Goal: Use online tool/utility: Utilize a website feature to perform a specific function

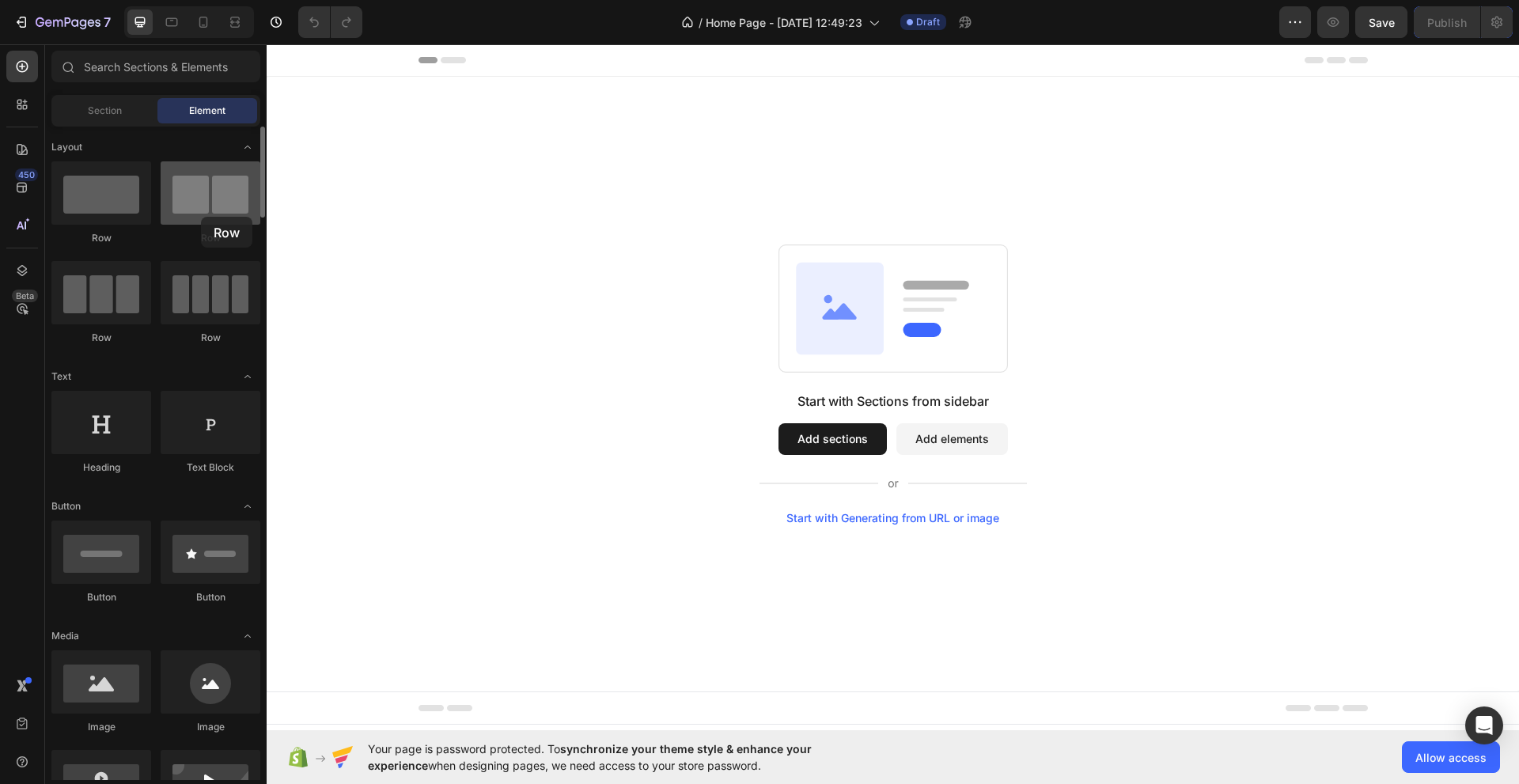
click at [202, 216] on div at bounding box center [210, 192] width 100 height 64
click at [179, 221] on div at bounding box center [210, 192] width 100 height 64
click at [114, 220] on div at bounding box center [101, 192] width 100 height 64
click at [869, 439] on button "Add sections" at bounding box center [832, 439] width 108 height 31
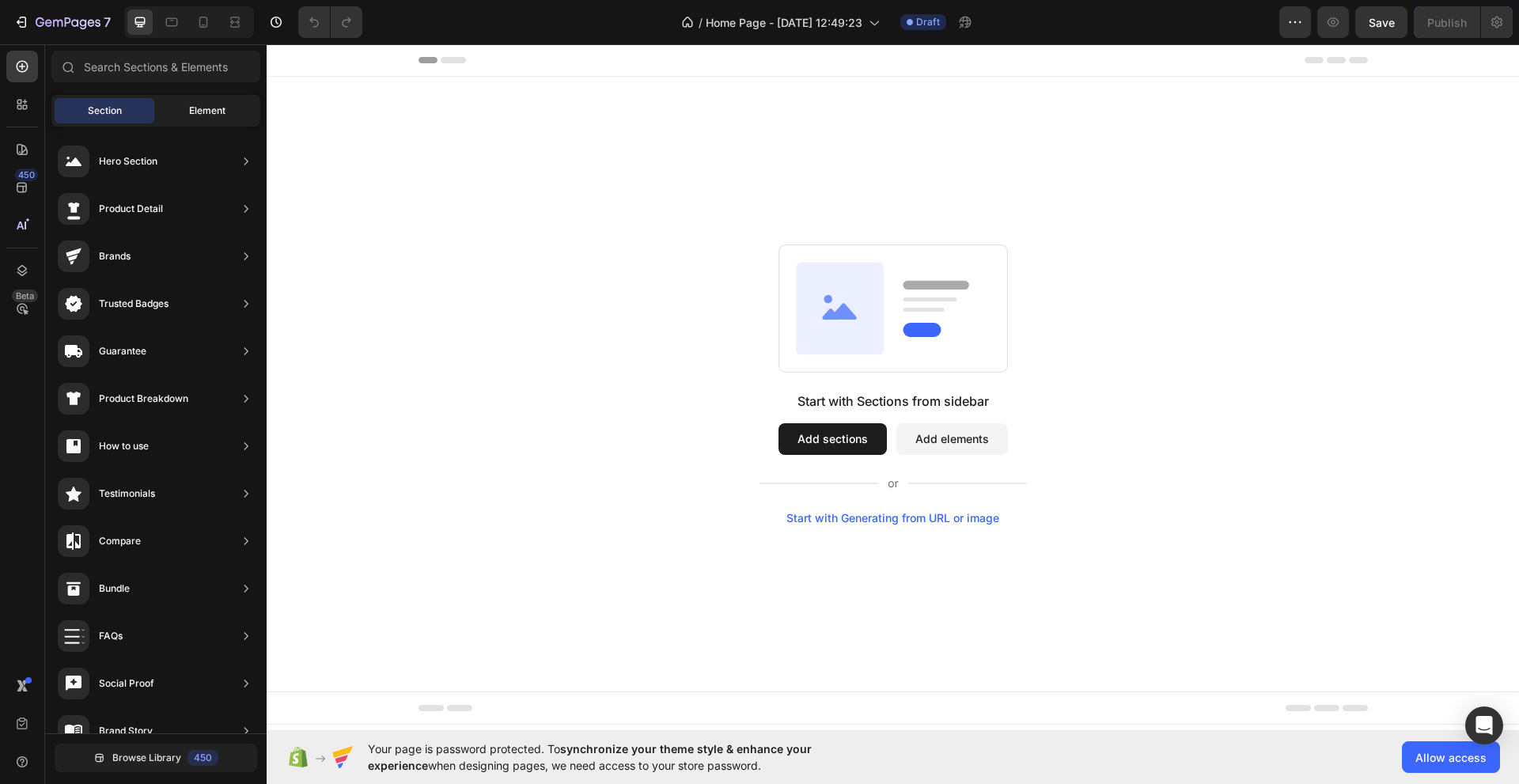
click at [184, 111] on div "Element" at bounding box center [207, 111] width 100 height 26
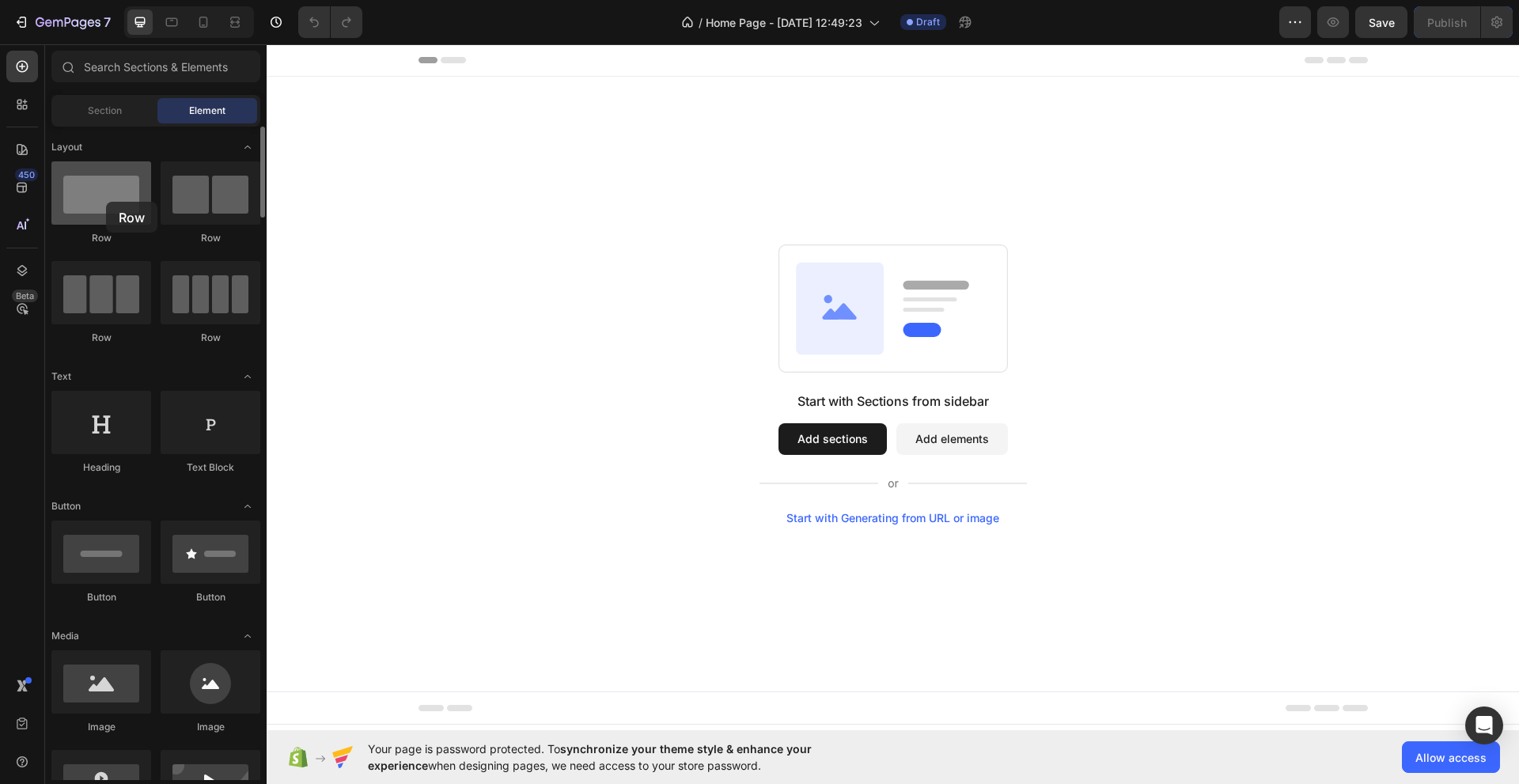
click at [106, 202] on div at bounding box center [101, 192] width 100 height 64
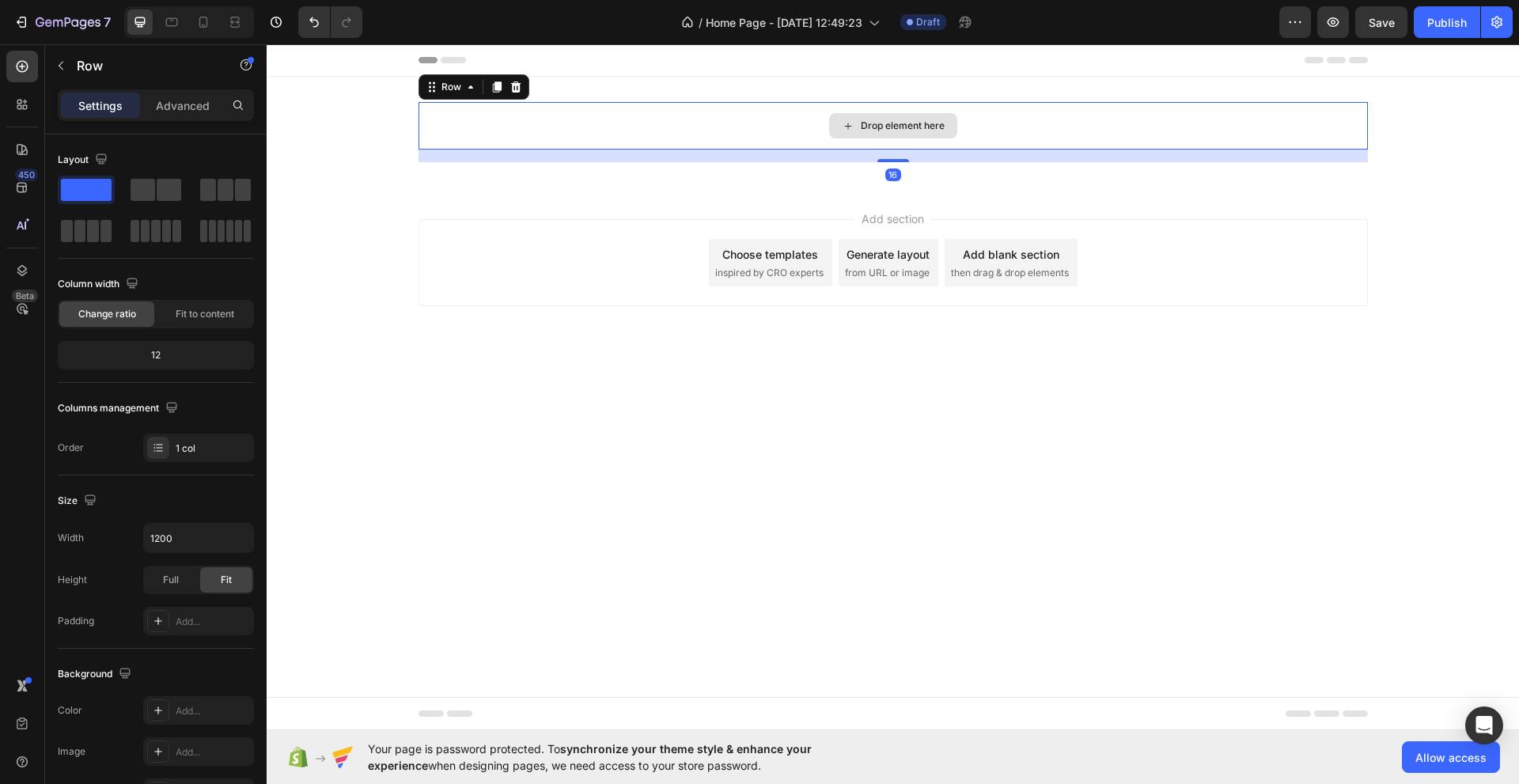
click at [867, 121] on div "Drop element here" at bounding box center [902, 126] width 83 height 12
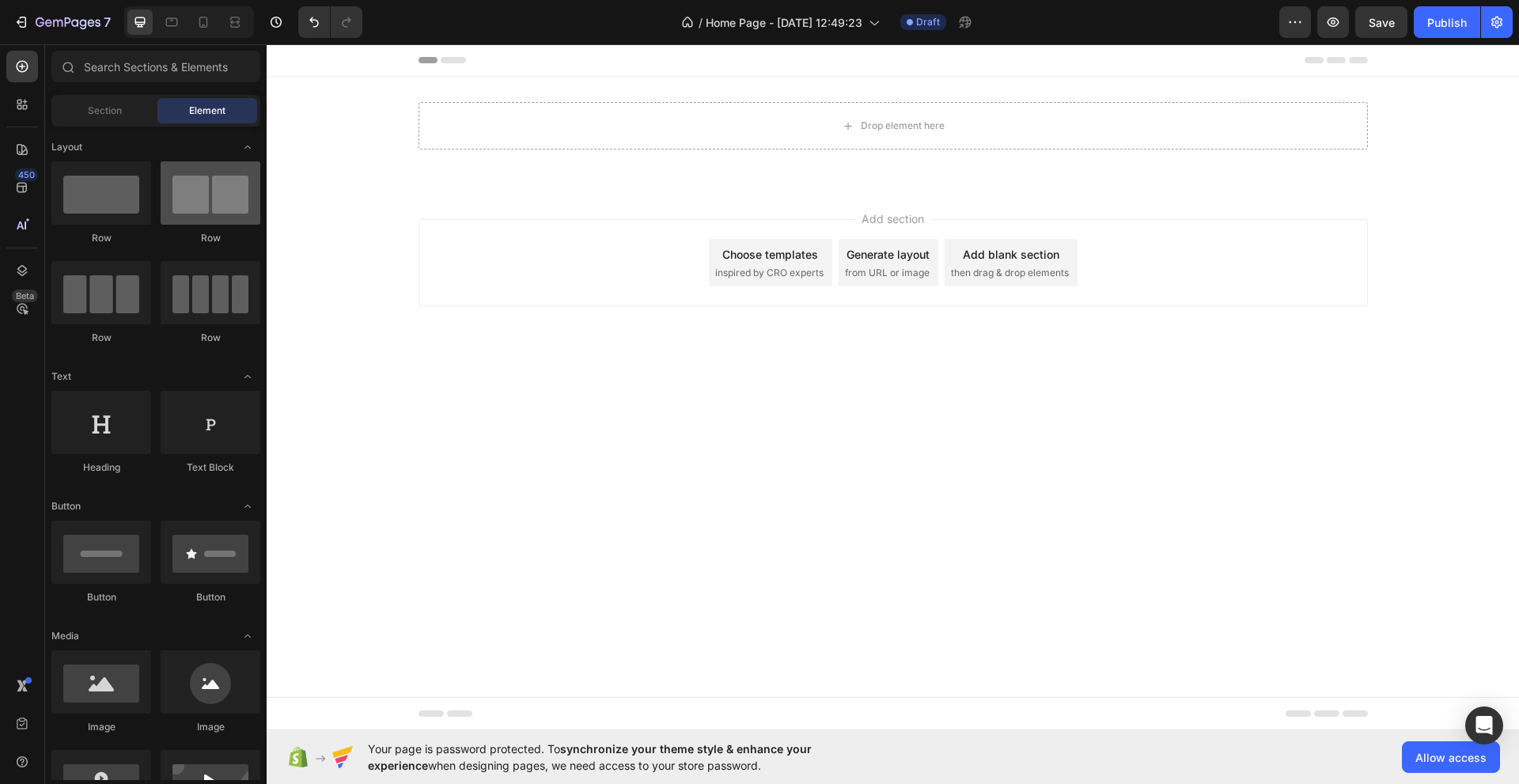
drag, startPoint x: 159, startPoint y: 205, endPoint x: 192, endPoint y: 202, distance: 33.1
click at [180, 202] on div "Row Row Row Row" at bounding box center [155, 259] width 209 height 197
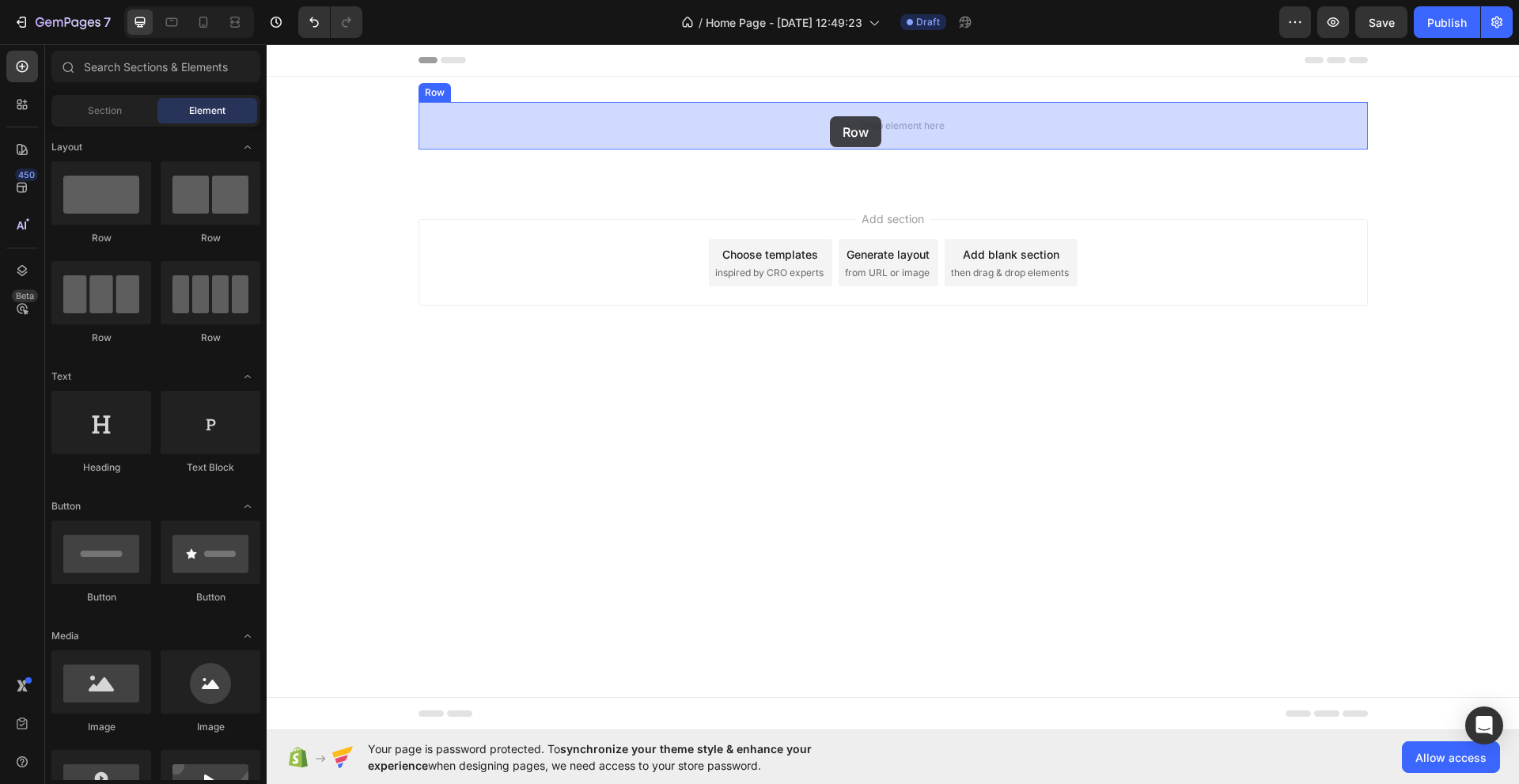
drag, startPoint x: 458, startPoint y: 246, endPoint x: 830, endPoint y: 116, distance: 394.1
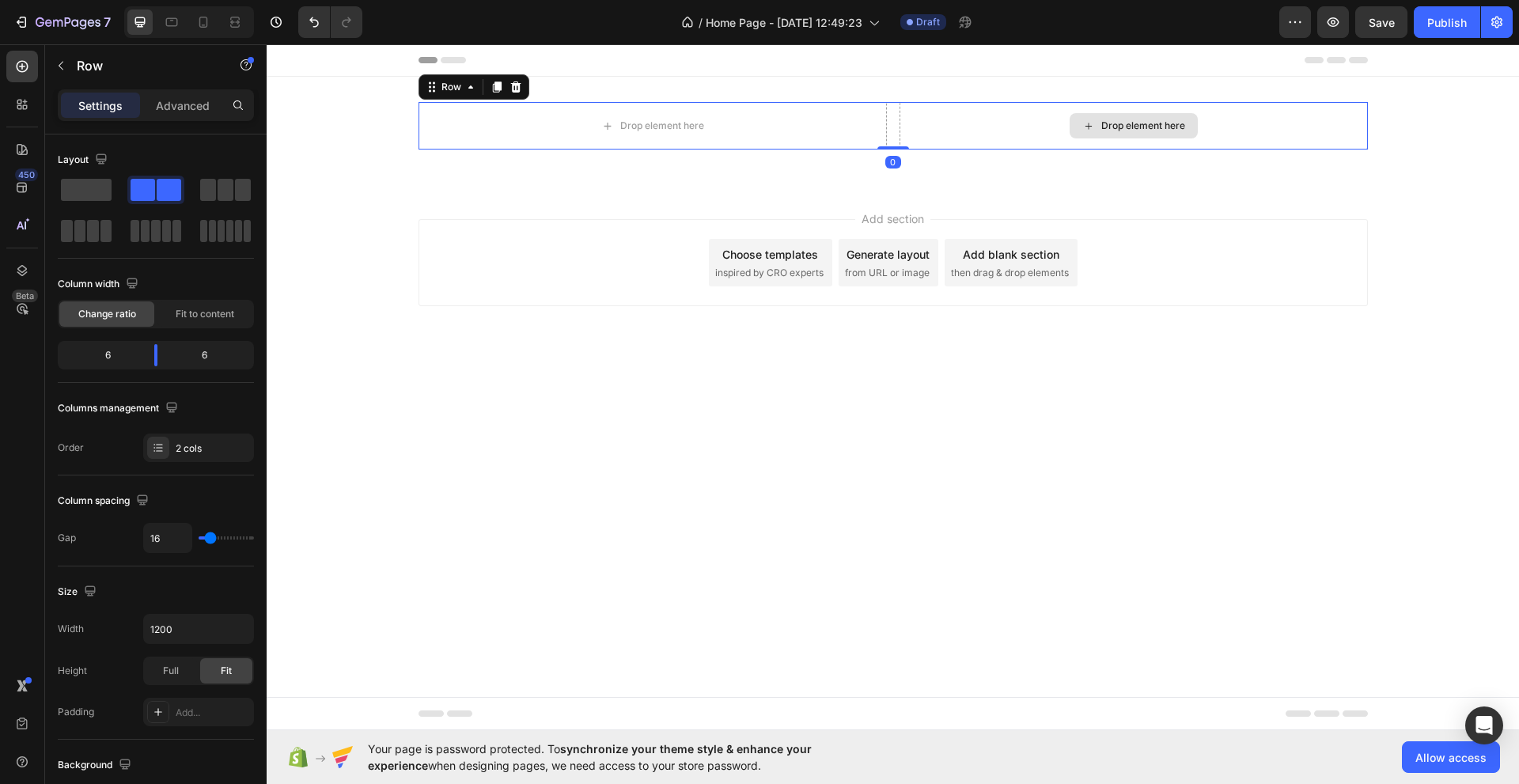
click at [1021, 123] on div "Drop element here" at bounding box center [1134, 126] width 469 height 47
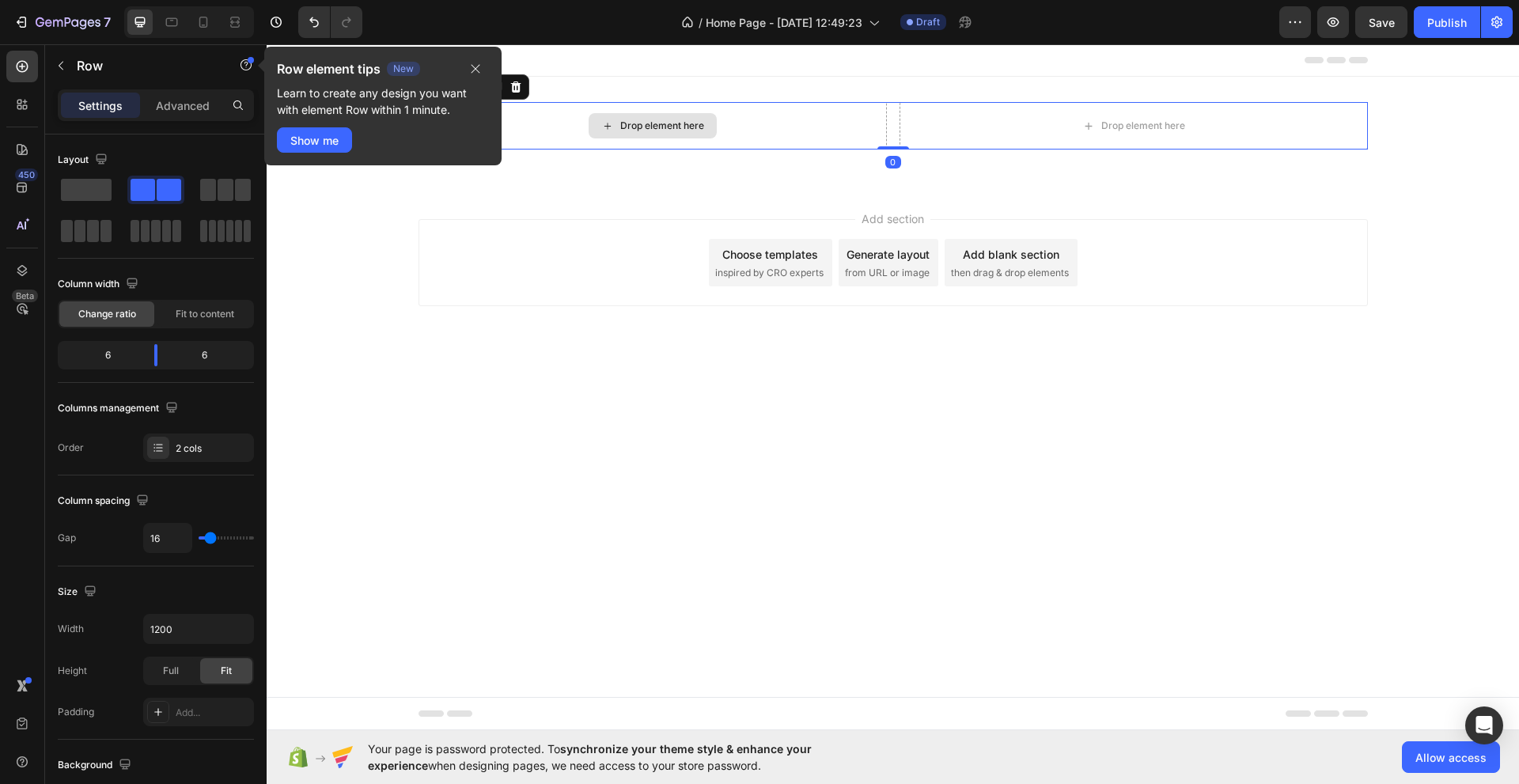
click at [681, 123] on div "Drop element here" at bounding box center [662, 126] width 83 height 12
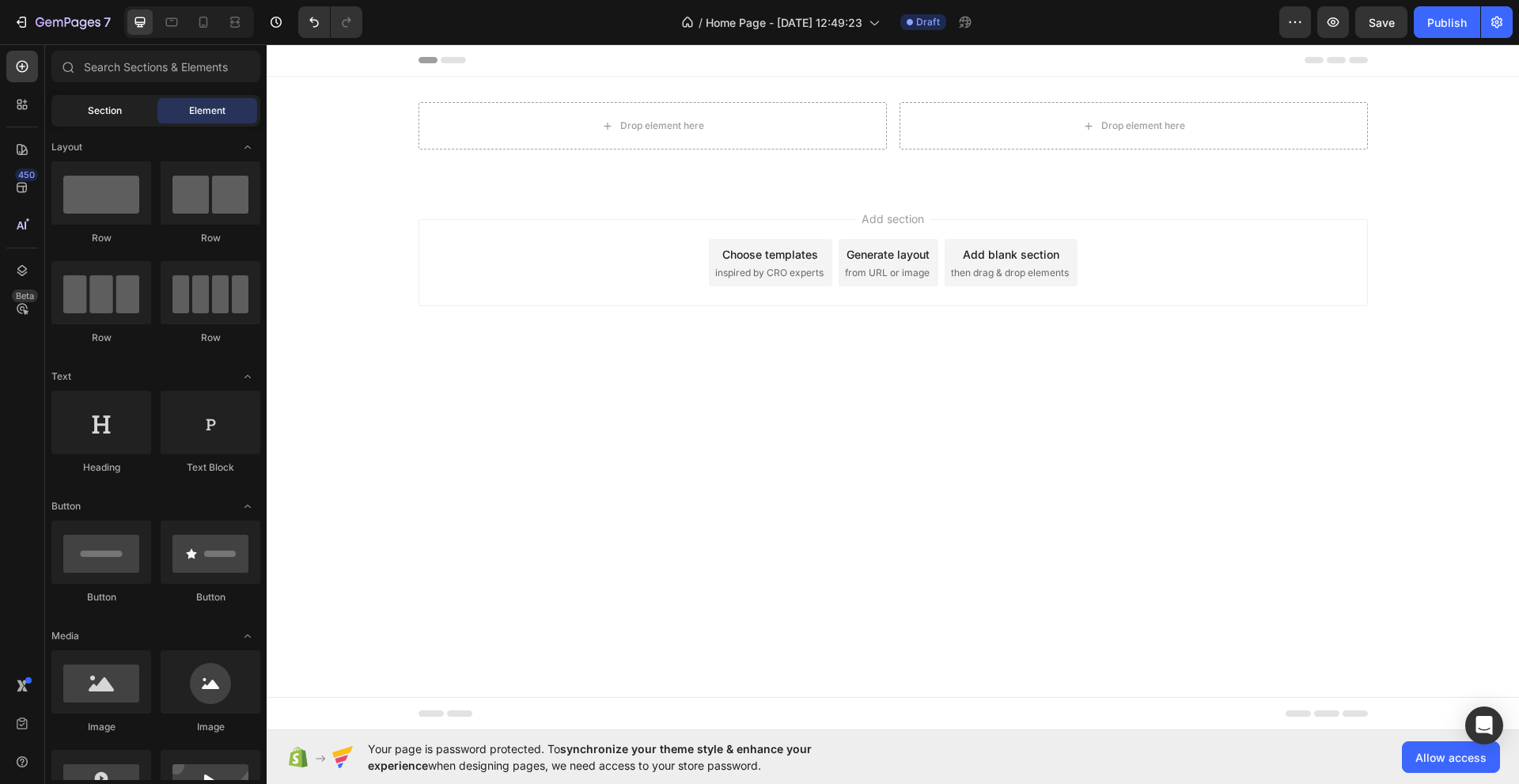
click at [105, 98] on div "Section" at bounding box center [104, 111] width 100 height 26
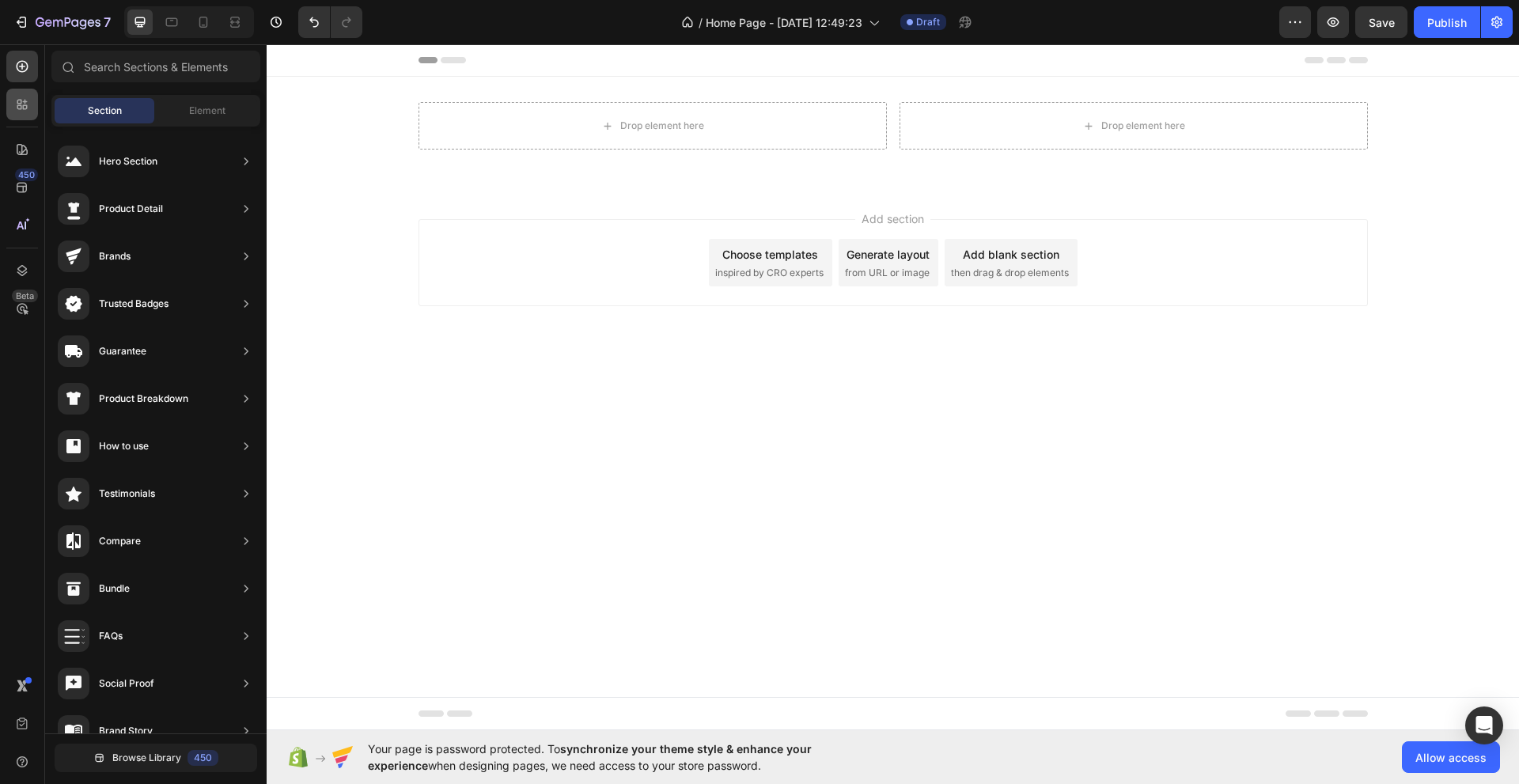
click at [37, 101] on div at bounding box center [22, 104] width 31 height 31
